Goal: Use online tool/utility: Utilize a website feature to perform a specific function

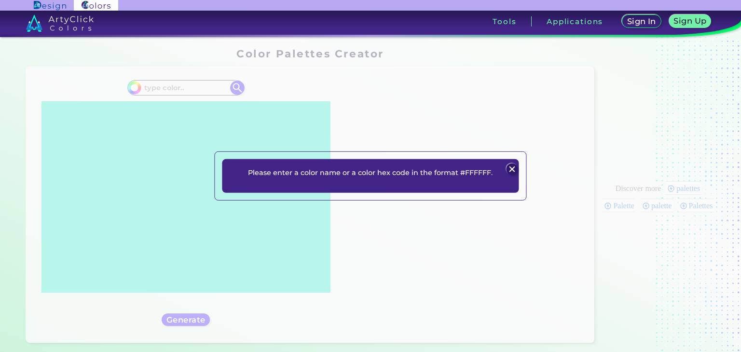
click at [510, 168] on img at bounding box center [513, 170] width 12 height 12
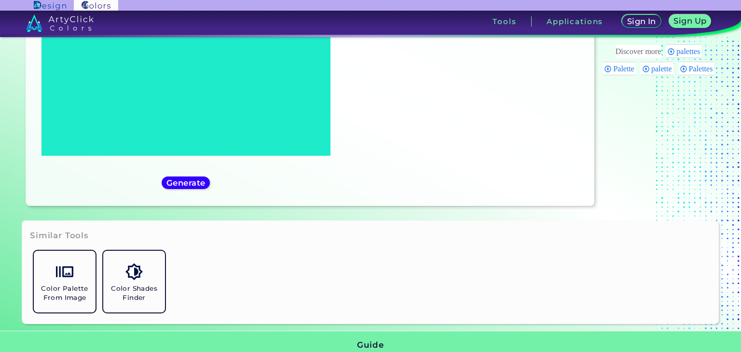
scroll to position [193, 0]
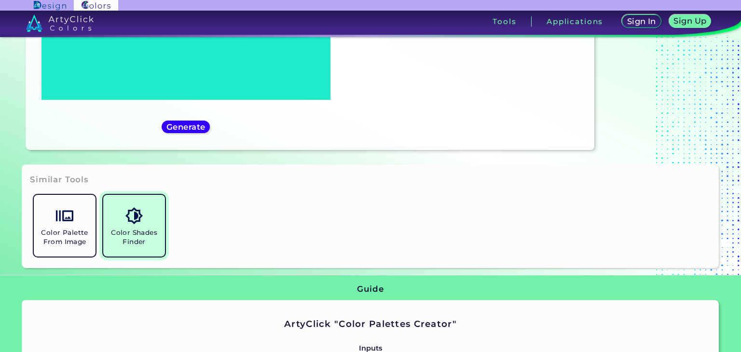
click at [150, 218] on link "Color Shades Finder" at bounding box center [133, 225] width 69 height 69
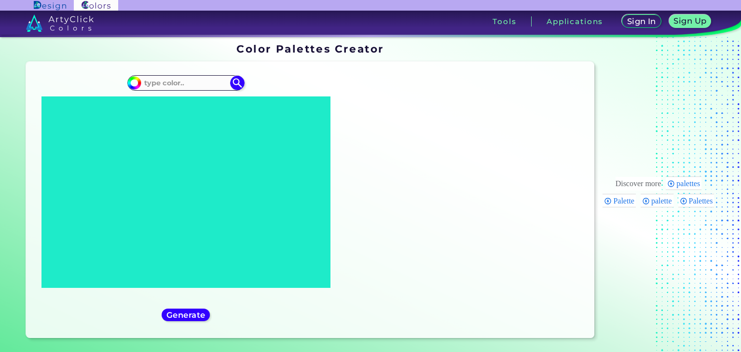
scroll to position [0, 0]
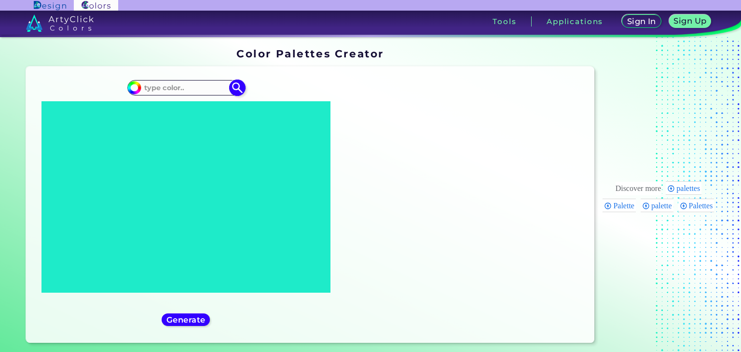
click at [184, 87] on input at bounding box center [186, 88] width 90 height 13
type input "lavender grey"
type input "#000000"
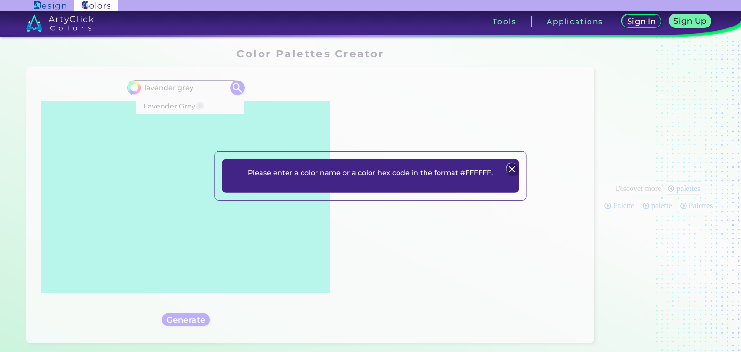
click at [517, 166] on img at bounding box center [513, 170] width 12 height 12
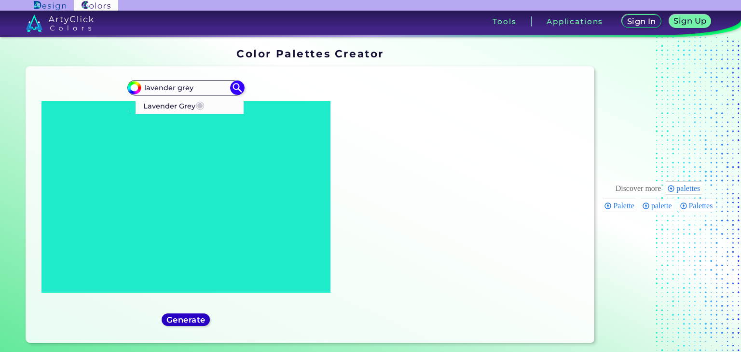
click at [188, 321] on h5 "Generate" at bounding box center [185, 319] width 35 height 7
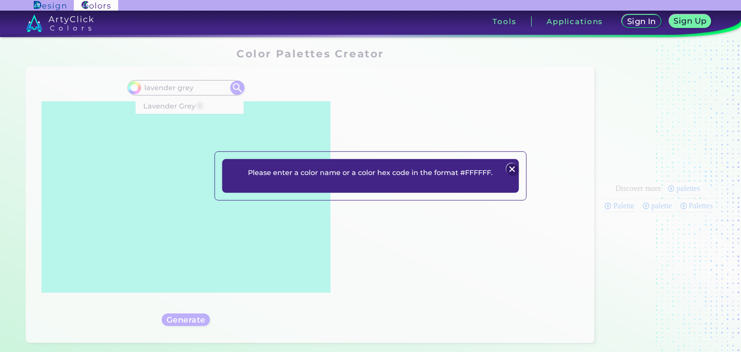
click at [515, 168] on img at bounding box center [513, 170] width 12 height 12
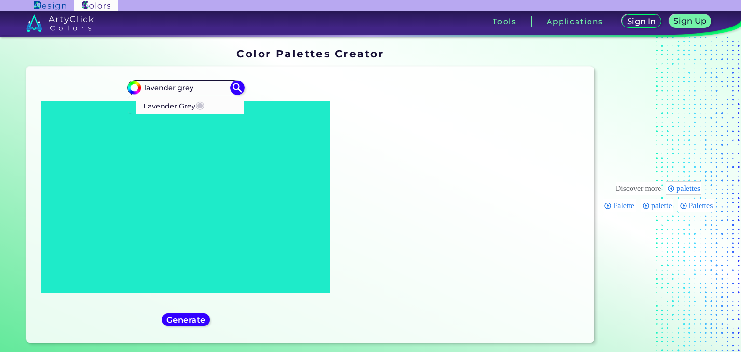
click at [445, 182] on div at bounding box center [462, 205] width 46 height 46
